Goal: Find specific page/section: Find specific page/section

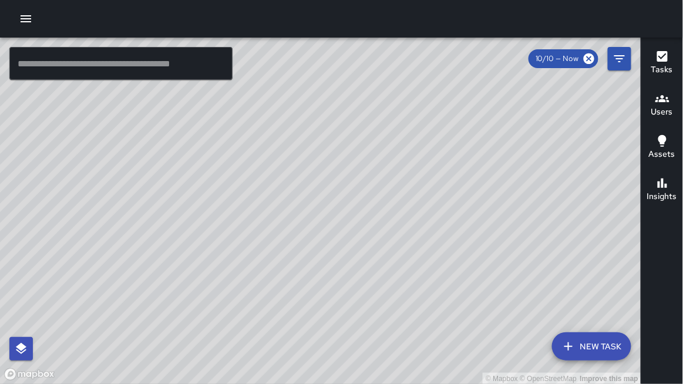
click at [234, 114] on div "© Mapbox © OpenStreetMap Improve this map" at bounding box center [320, 211] width 641 height 347
click at [228, 114] on div "© Mapbox © OpenStreetMap Improve this map" at bounding box center [320, 211] width 641 height 347
click at [105, 72] on input "text" at bounding box center [120, 63] width 223 height 33
click at [234, 106] on div "© Mapbox © OpenStreetMap Improve this map" at bounding box center [320, 211] width 641 height 347
drag, startPoint x: 235, startPoint y: 107, endPoint x: 508, endPoint y: 296, distance: 332.8
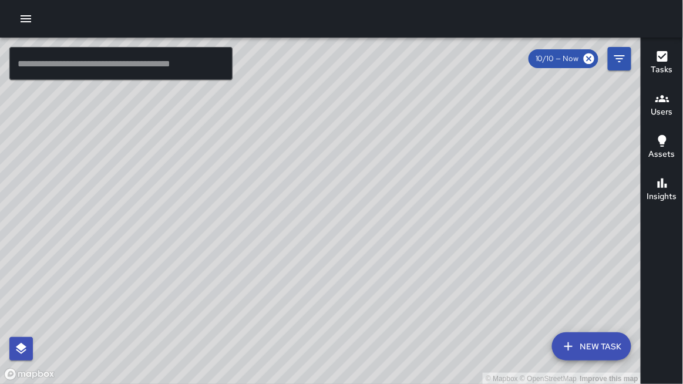
click at [508, 296] on div "© Mapbox © OpenStreetMap Improve this map" at bounding box center [320, 211] width 641 height 347
drag, startPoint x: 355, startPoint y: 198, endPoint x: 275, endPoint y: 215, distance: 82.2
click at [272, 218] on div "© Mapbox © OpenStreetMap Improve this map" at bounding box center [320, 211] width 641 height 347
drag, startPoint x: 53, startPoint y: 298, endPoint x: 175, endPoint y: 232, distance: 138.9
click at [175, 232] on div "© Mapbox © OpenStreetMap Improve this map" at bounding box center [320, 211] width 641 height 347
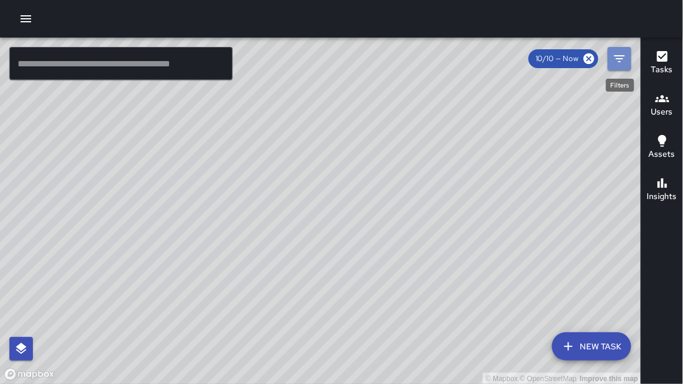
click at [615, 56] on icon "Filters" at bounding box center [619, 59] width 14 height 14
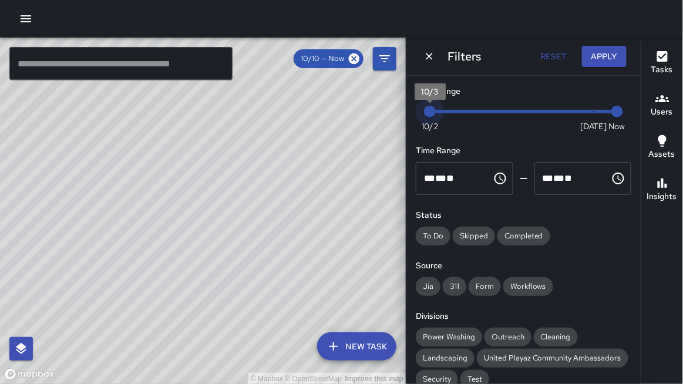
drag, startPoint x: 595, startPoint y: 106, endPoint x: 347, endPoint y: 154, distance: 252.9
click at [346, 156] on div "© Mapbox © OpenStreetMap Improve this map ​ New Task 10/10 — Now Map Layers Tas…" at bounding box center [341, 211] width 683 height 346
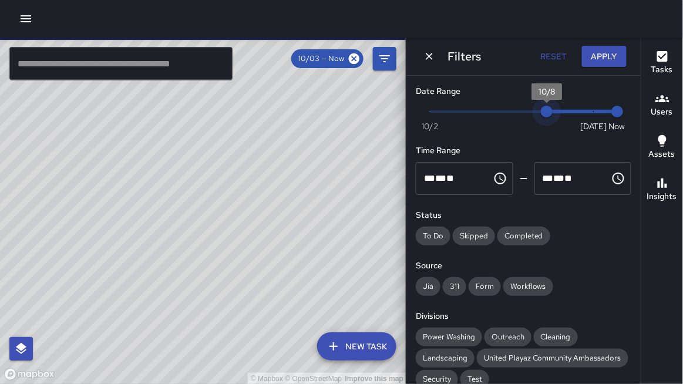
type input "*"
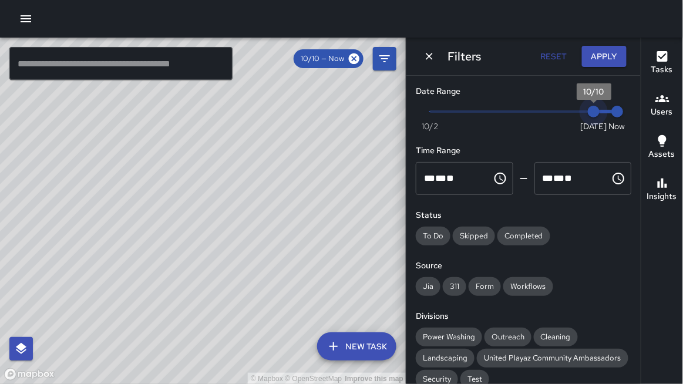
drag, startPoint x: 428, startPoint y: 114, endPoint x: 597, endPoint y: 104, distance: 169.3
click at [597, 106] on span "10/10" at bounding box center [594, 112] width 12 height 12
click at [603, 106] on div "Date Range Now [DATE] [DATE] 1:28 pm" at bounding box center [523, 107] width 215 height 45
click at [599, 114] on span "10/10" at bounding box center [594, 112] width 12 height 12
drag, startPoint x: 590, startPoint y: 112, endPoint x: 596, endPoint y: 109, distance: 6.8
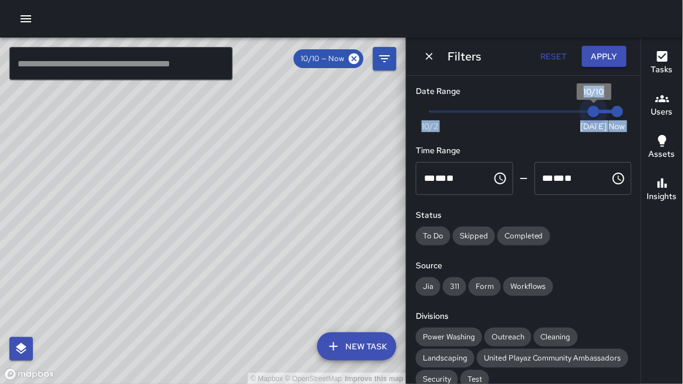
click at [598, 109] on span "10/10" at bounding box center [594, 112] width 12 height 12
drag, startPoint x: 595, startPoint y: 109, endPoint x: 582, endPoint y: 97, distance: 17.5
click at [595, 106] on span "10/10" at bounding box center [594, 112] width 12 height 12
